Goal: Task Accomplishment & Management: Manage account settings

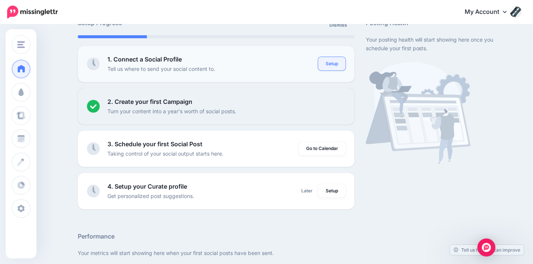
scroll to position [75, 0]
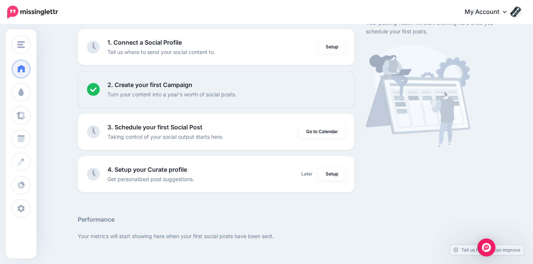
click at [507, 10] on icon at bounding box center [505, 12] width 4 height 6
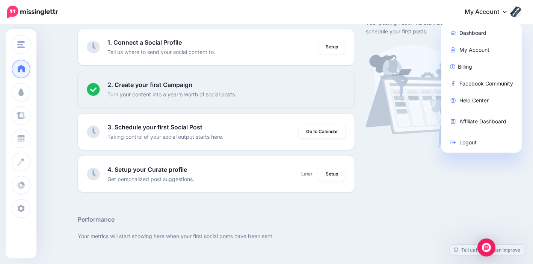
click at [507, 10] on icon at bounding box center [505, 12] width 4 height 6
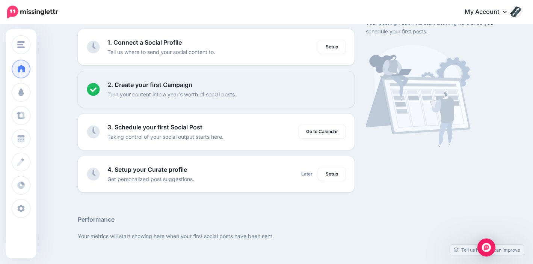
click at [507, 9] on icon at bounding box center [505, 12] width 4 height 6
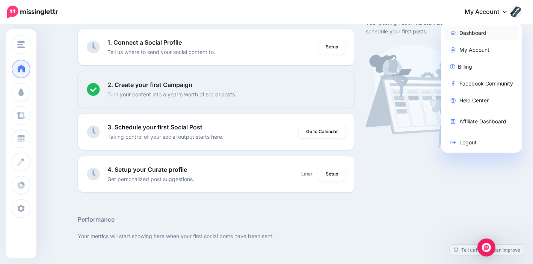
click at [489, 35] on link "Dashboard" at bounding box center [481, 33] width 75 height 15
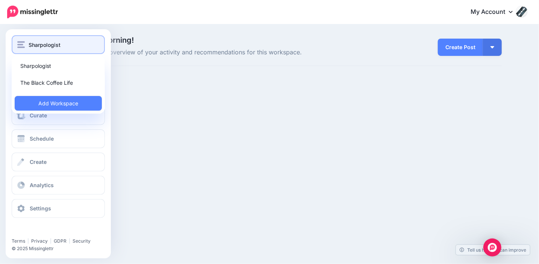
drag, startPoint x: 0, startPoint y: 0, endPoint x: 23, endPoint y: 43, distance: 48.7
click at [23, 43] on img "button" at bounding box center [21, 44] width 8 height 7
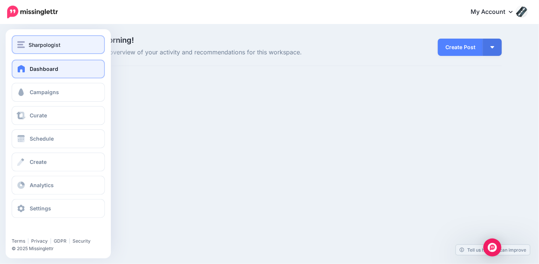
click at [23, 43] on img "button" at bounding box center [21, 44] width 8 height 7
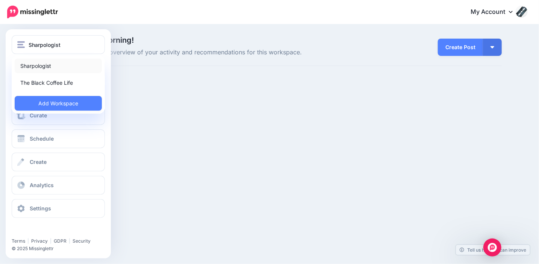
click at [35, 69] on link "Sharpologist" at bounding box center [58, 66] width 87 height 15
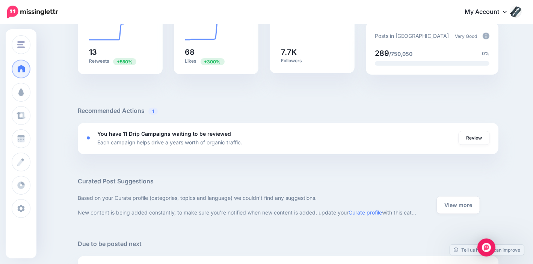
scroll to position [225, 0]
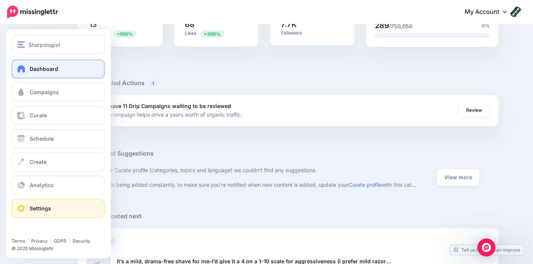
click at [45, 213] on link "Settings" at bounding box center [58, 208] width 93 height 19
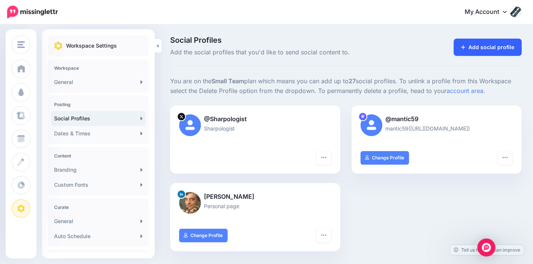
click at [497, 47] on link "Add social profile" at bounding box center [488, 47] width 68 height 17
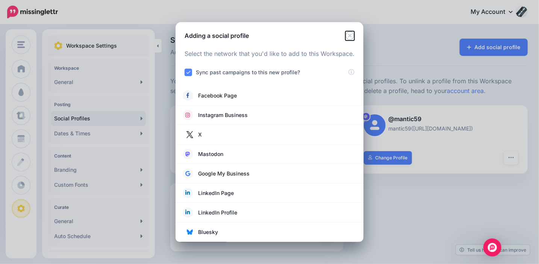
click at [348, 37] on icon "Close" at bounding box center [349, 35] width 9 height 9
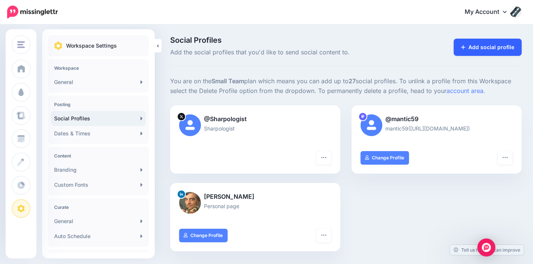
click at [493, 50] on link "Add social profile" at bounding box center [488, 47] width 68 height 17
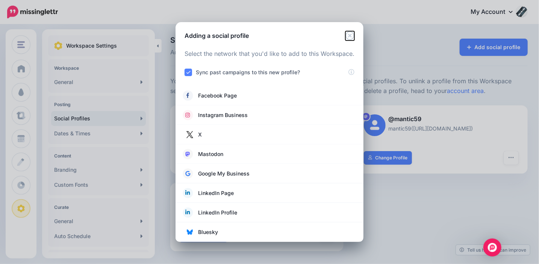
click at [349, 35] on icon "Close" at bounding box center [349, 35] width 9 height 9
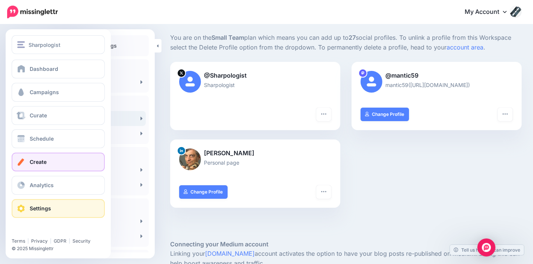
scroll to position [43, 0]
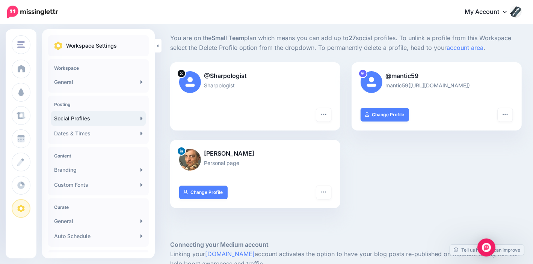
click at [507, 10] on link "My Account" at bounding box center [489, 12] width 65 height 18
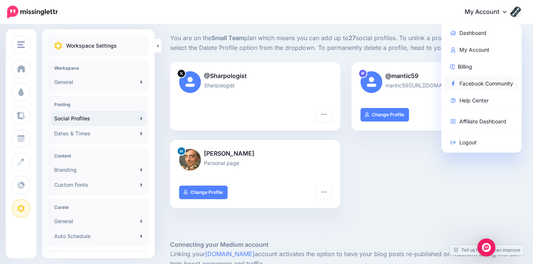
click at [491, 81] on link "Facebook Community" at bounding box center [481, 83] width 75 height 15
